Goal: Information Seeking & Learning: Learn about a topic

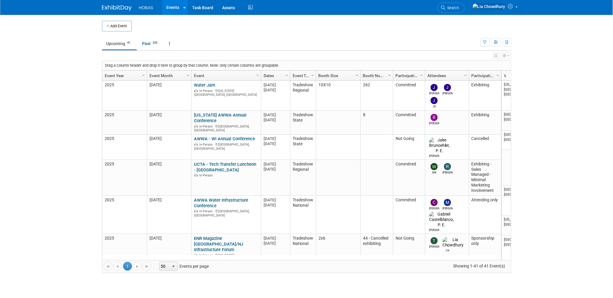
click at [49, 127] on body "HOBAS Events Add Event Bulk Upload Events Shareable Event Boards Recently Viewe…" at bounding box center [306, 149] width 613 height 298
click at [221, 8] on link "Assets" at bounding box center [229, 7] width 22 height 15
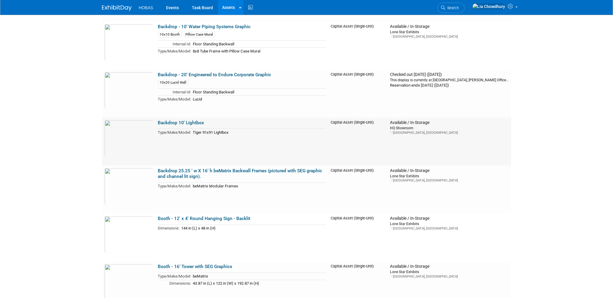
scroll to position [428, 0]
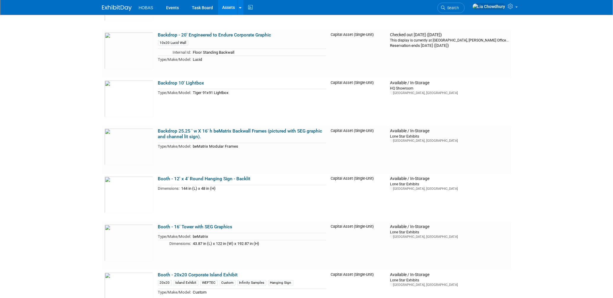
click at [231, 10] on link "Assets" at bounding box center [229, 7] width 22 height 15
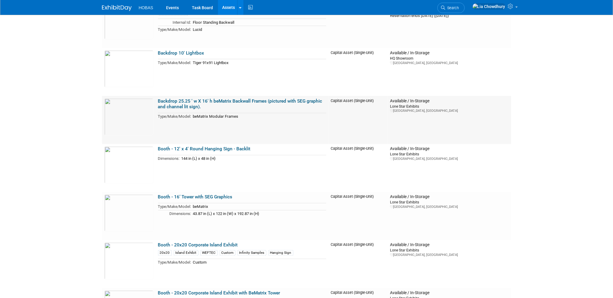
scroll to position [428, 0]
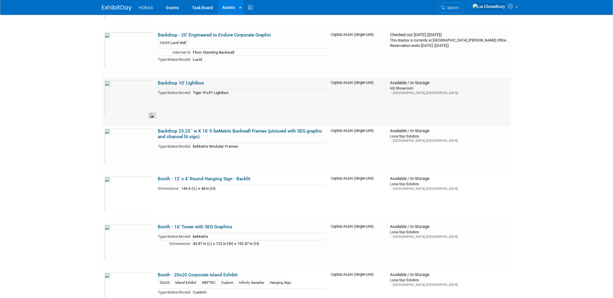
click at [117, 93] on img at bounding box center [128, 98] width 49 height 37
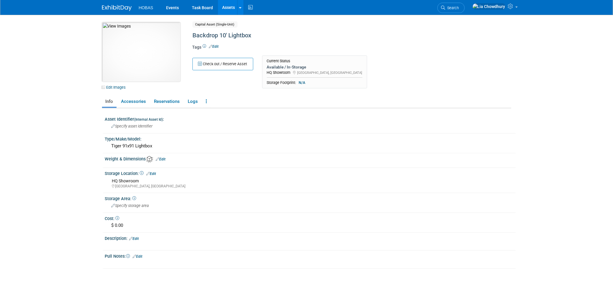
click at [125, 46] on img at bounding box center [141, 51] width 78 height 59
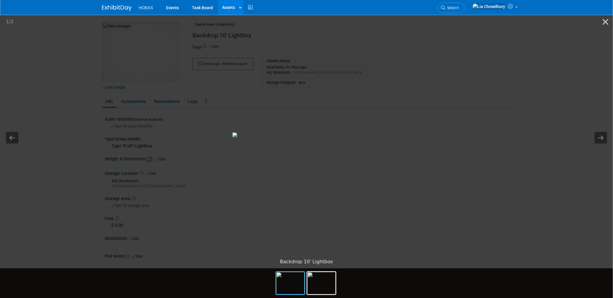
click at [525, 151] on picture at bounding box center [306, 135] width 613 height 242
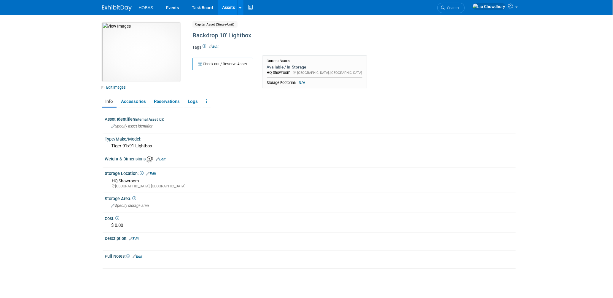
click at [389, 96] on ul "Info Accessories Reservations Logs Reservation Policy Copy/Duplicate Asset Arch…" at bounding box center [306, 102] width 409 height 12
click at [228, 9] on link "Assets" at bounding box center [229, 7] width 22 height 15
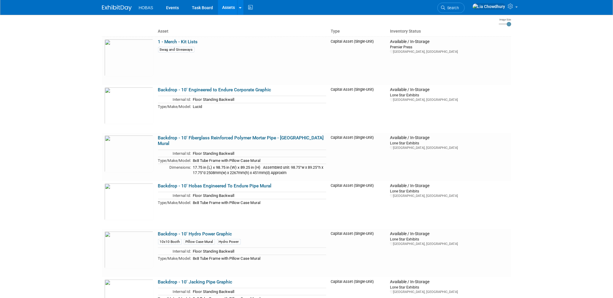
scroll to position [66, 0]
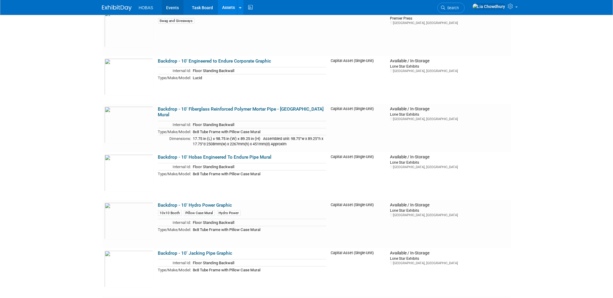
click at [174, 11] on link "Events" at bounding box center [173, 7] width 22 height 15
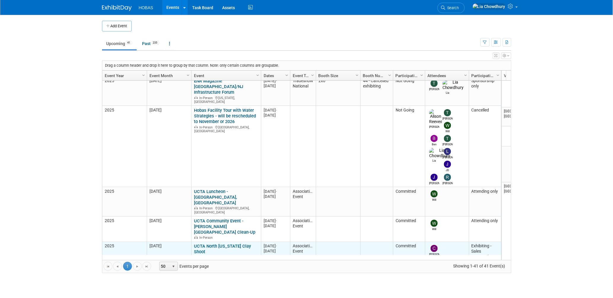
scroll to position [197, 0]
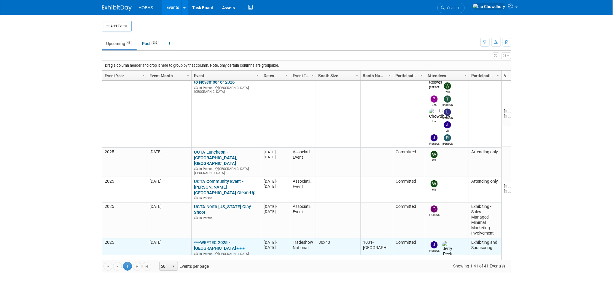
click at [220, 240] on link "***WEFTEC 2025 - [GEOGRAPHIC_DATA]" at bounding box center [219, 245] width 51 height 11
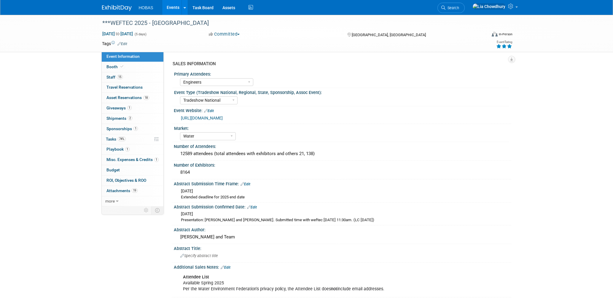
select select "Engineers"
select select "Tradeshow National"
select select "Water"
select select "Exhibiting and Sponsoring"
click at [118, 121] on span "Shipments 2" at bounding box center [120, 118] width 26 height 5
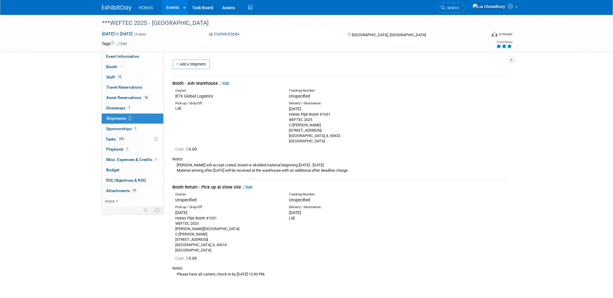
click at [227, 81] on link "Edit" at bounding box center [225, 83] width 10 height 4
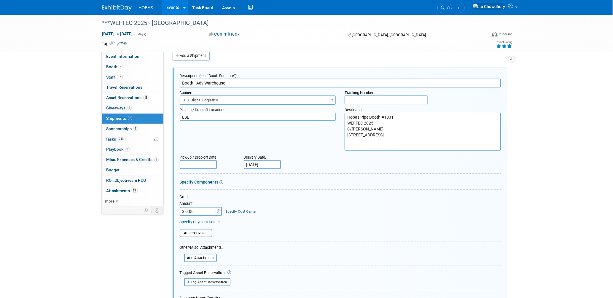
click at [258, 165] on input "Sep 16, 2025" at bounding box center [262, 164] width 37 height 9
click at [289, 218] on span "17" at bounding box center [289, 217] width 12 height 12
type input "[DATE]"
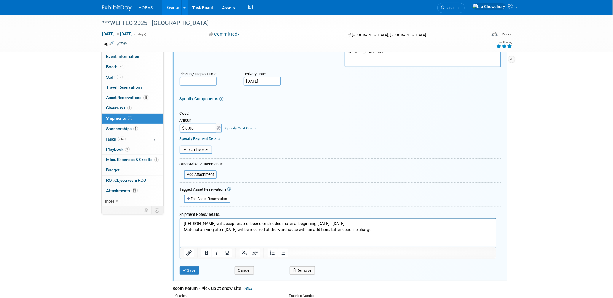
scroll to position [107, 0]
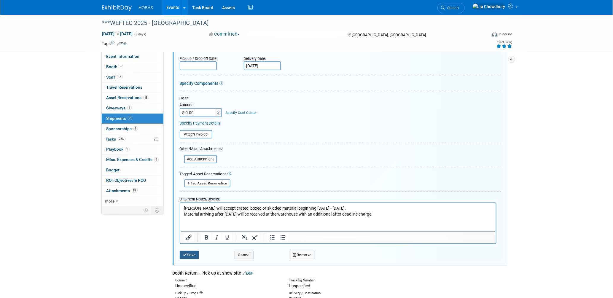
click at [180, 254] on button "Save" at bounding box center [190, 255] width 20 height 8
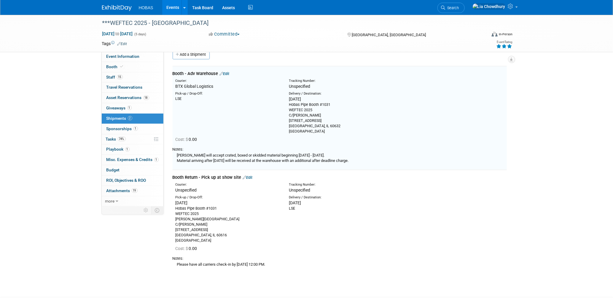
scroll to position [9, 0]
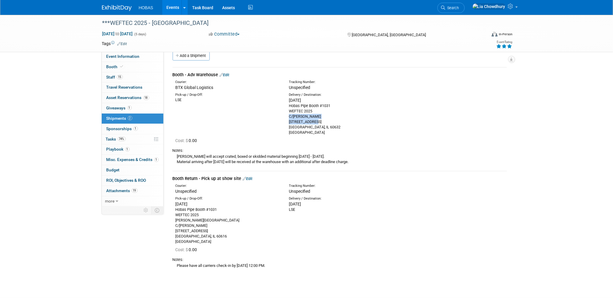
click at [425, 122] on div "Pick-up / Drop-Off: LSE Delivery / Destination:" at bounding box center [339, 113] width 343 height 45
drag, startPoint x: 425, startPoint y: 122, endPoint x: 386, endPoint y: 95, distance: 47.7
click at [386, 95] on div "Delivery / Destination:" at bounding box center [341, 95] width 104 height 5
click at [167, 12] on link "Events" at bounding box center [173, 7] width 22 height 15
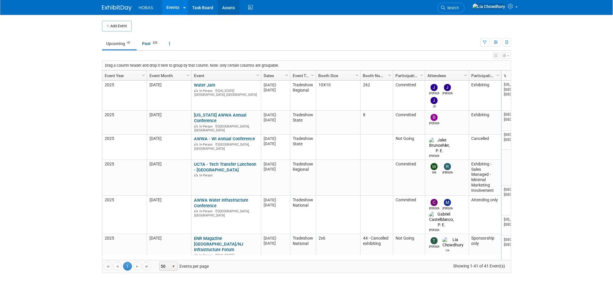
click at [223, 9] on link "Assets" at bounding box center [229, 7] width 22 height 15
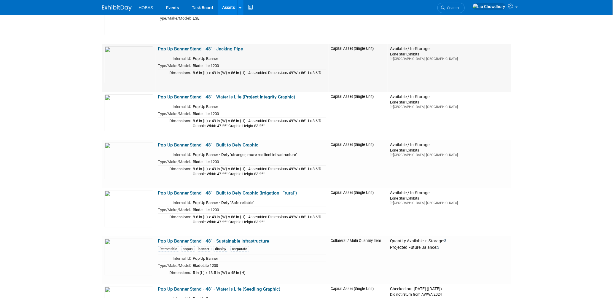
scroll to position [1088, 0]
click at [129, 107] on img at bounding box center [128, 112] width 49 height 37
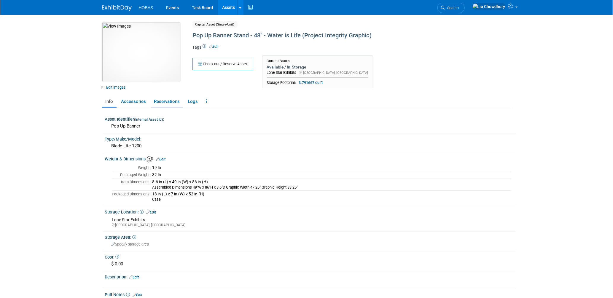
click at [170, 98] on link "Reservations" at bounding box center [167, 101] width 33 height 10
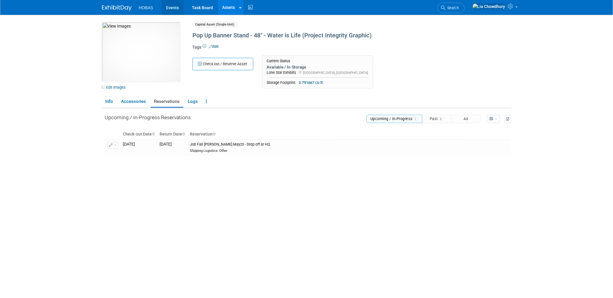
click at [177, 8] on link "Events" at bounding box center [173, 7] width 22 height 15
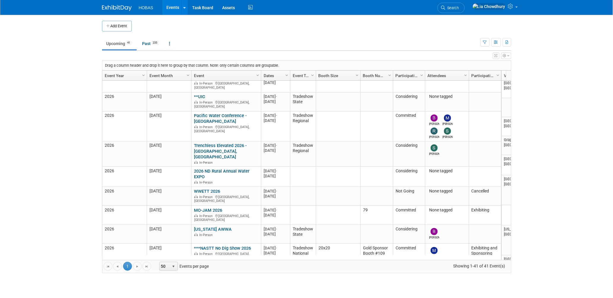
scroll to position [914, 0]
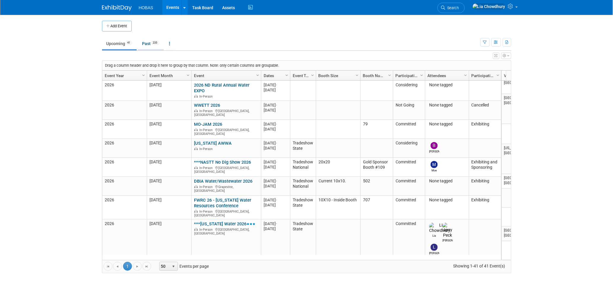
click at [151, 46] on link "Past 235" at bounding box center [151, 43] width 26 height 11
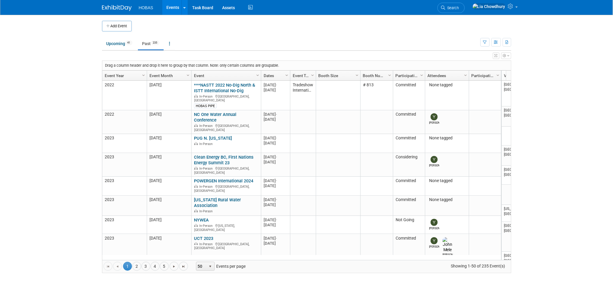
click at [111, 75] on link "Event Year" at bounding box center [124, 76] width 38 height 10
click at [115, 75] on link "Event Year" at bounding box center [124, 76] width 38 height 10
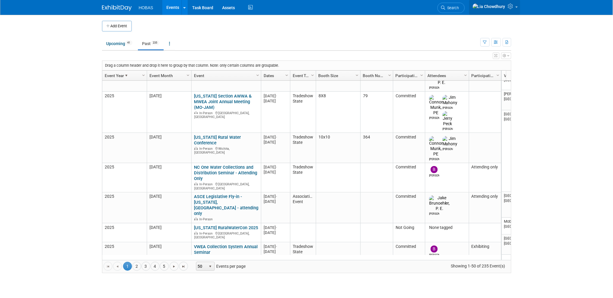
click at [512, 8] on icon at bounding box center [511, 6] width 7 height 5
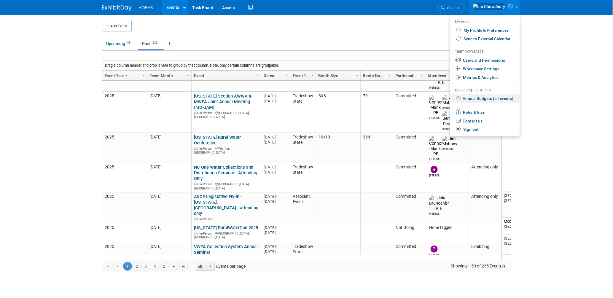
click at [470, 102] on link "Annual Budgets (all events)" at bounding box center [485, 98] width 70 height 9
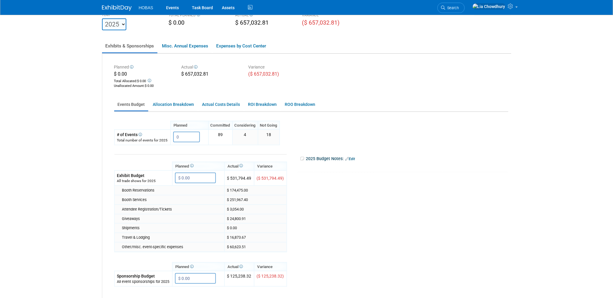
scroll to position [99, 0]
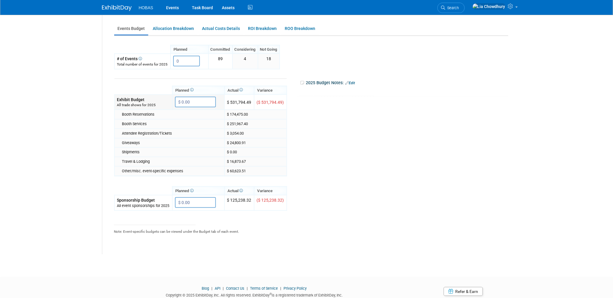
drag, startPoint x: 231, startPoint y: 99, endPoint x: 245, endPoint y: 99, distance: 14.5
click at [245, 99] on td "$ 531,794.49" at bounding box center [240, 102] width 30 height 15
drag, startPoint x: 245, startPoint y: 99, endPoint x: 273, endPoint y: 136, distance: 46.4
click at [273, 138] on td "$ 24,800.91" at bounding box center [256, 142] width 62 height 9
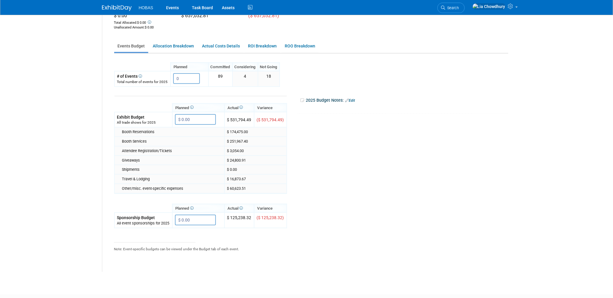
scroll to position [66, 0]
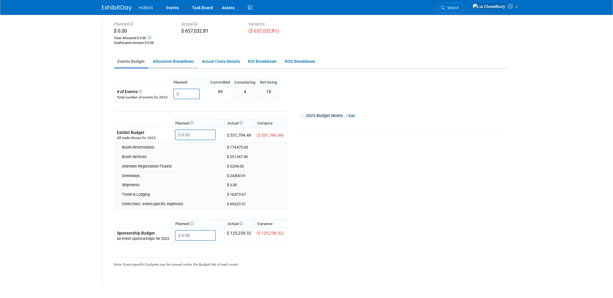
click at [166, 59] on link "Allocation Breakdown" at bounding box center [174, 62] width 48 height 12
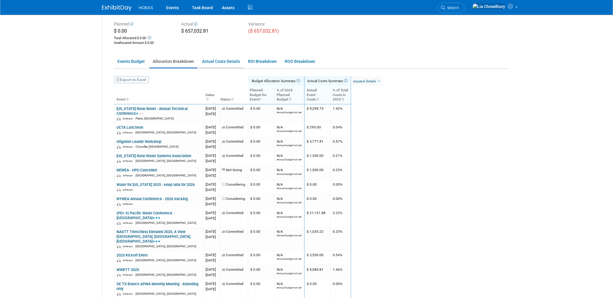
click at [209, 64] on link "Actual Costs Details" at bounding box center [221, 62] width 45 height 12
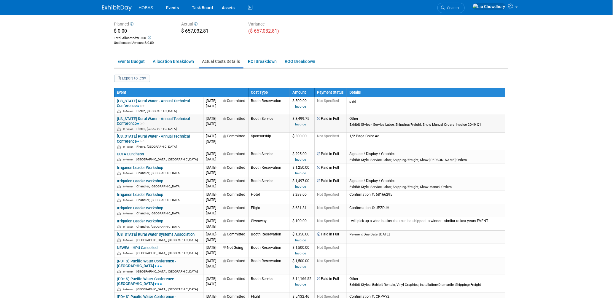
drag, startPoint x: 384, startPoint y: 122, endPoint x: 421, endPoint y: 128, distance: 37.5
click at [421, 127] on div "Exhibit Styles - Service Labor, Shipping/Freight, Show Manual Orders_Invoice 20…" at bounding box center [426, 125] width 153 height 4
drag, startPoint x: 421, startPoint y: 128, endPoint x: 396, endPoint y: 128, distance: 25.2
click at [396, 127] on div "Exhibit Styles - Service Labor, Shipping/Freight, Show Manual Orders_Invoice 20…" at bounding box center [426, 125] width 153 height 4
click at [435, 124] on div "Exhibit Styles - Service Labor, Shipping/Freight, Show Manual Orders_Invoice 20…" at bounding box center [426, 125] width 153 height 4
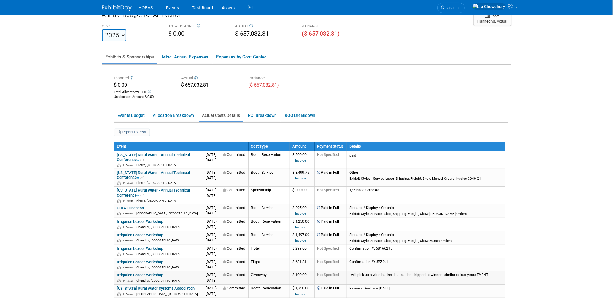
scroll to position [0, 0]
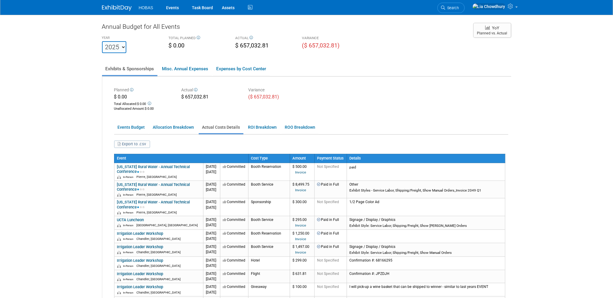
click at [119, 48] on select "2020 2021 2022 2023 2024 2025 2026 2027 2028 2029 2030 2031" at bounding box center [114, 47] width 24 height 12
select select "2024"
click at [102, 41] on select "2020 2021 2022 2023 2024 2025 2026 2027 2028 2029 2030 2031" at bounding box center [114, 47] width 24 height 12
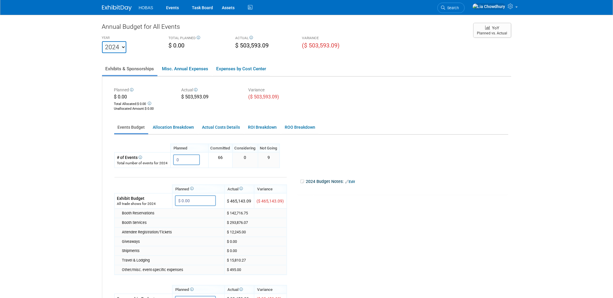
click at [117, 42] on select "2020 2021 2022 2023 2024 2025 2026 2027 2028 2029 2030 2031" at bounding box center [114, 47] width 24 height 12
select select "2023"
click at [102, 41] on select "2020 2021 2022 2023 2024 2025 2026 2027 2028 2029 2030 2031" at bounding box center [114, 47] width 24 height 12
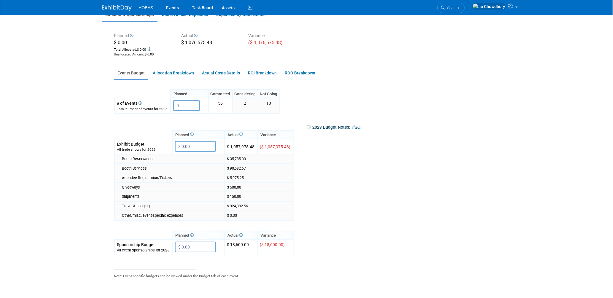
scroll to position [66, 0]
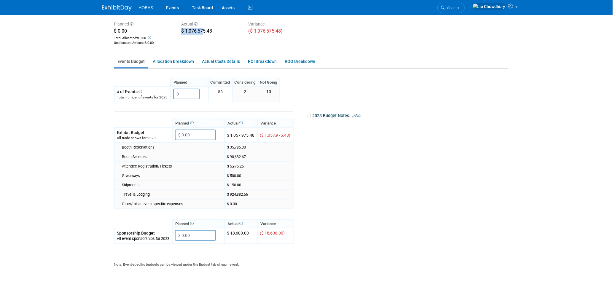
drag, startPoint x: 179, startPoint y: 30, endPoint x: 202, endPoint y: 30, distance: 23.1
click at [202, 30] on div "Actual $ 1,076,575.48" at bounding box center [210, 28] width 67 height 16
click at [246, 190] on td "$ 924,882.56" at bounding box center [259, 194] width 69 height 9
drag, startPoint x: 242, startPoint y: 153, endPoint x: 243, endPoint y: 173, distance: 20.2
click at [243, 173] on tbody "Planned Actual [GEOGRAPHIC_DATA] $ 0.00 X $ 0.00" at bounding box center [204, 178] width 179 height 132
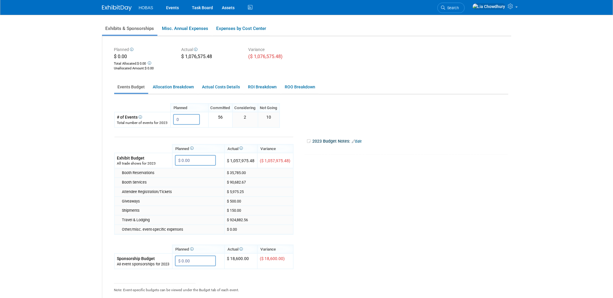
scroll to position [0, 0]
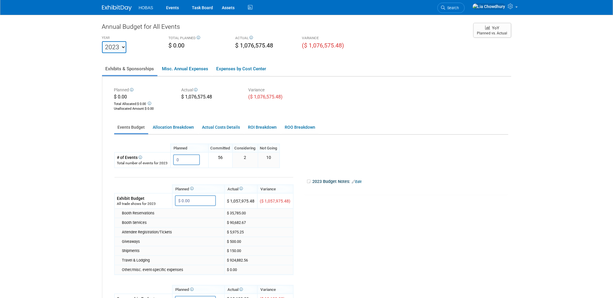
click at [119, 47] on select "2020 2021 2022 2023 2024 2025 2026 2027 2028 2029 2030 2031" at bounding box center [114, 47] width 24 height 12
select select "2025"
click at [102, 41] on select "2020 2021 2022 2023 2024 2025 2026 2027 2028 2029 2030 2031" at bounding box center [114, 47] width 24 height 12
click at [226, 8] on link "Assets" at bounding box center [229, 7] width 22 height 15
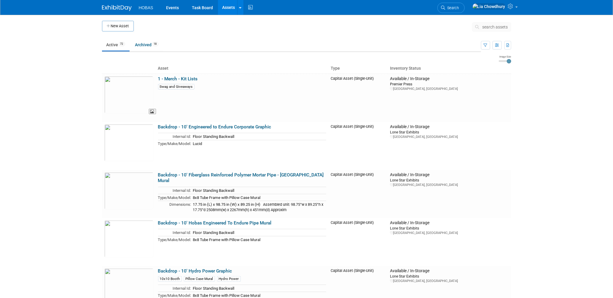
click at [127, 95] on img at bounding box center [128, 94] width 49 height 37
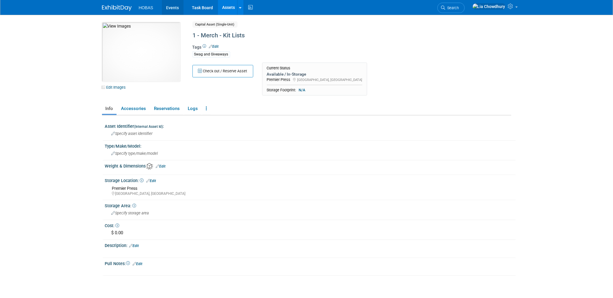
click at [165, 8] on link "Events" at bounding box center [173, 7] width 22 height 15
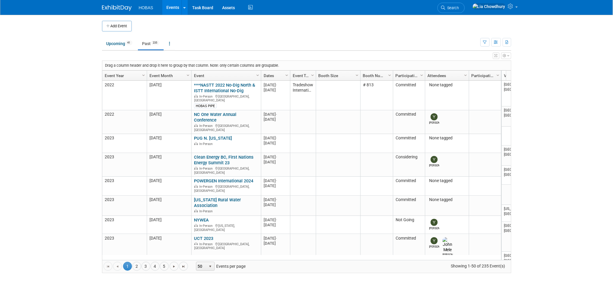
click at [112, 74] on link "Event Year" at bounding box center [124, 76] width 38 height 10
click at [255, 27] on td at bounding box center [312, 26] width 360 height 11
